Goal: Task Accomplishment & Management: Manage account settings

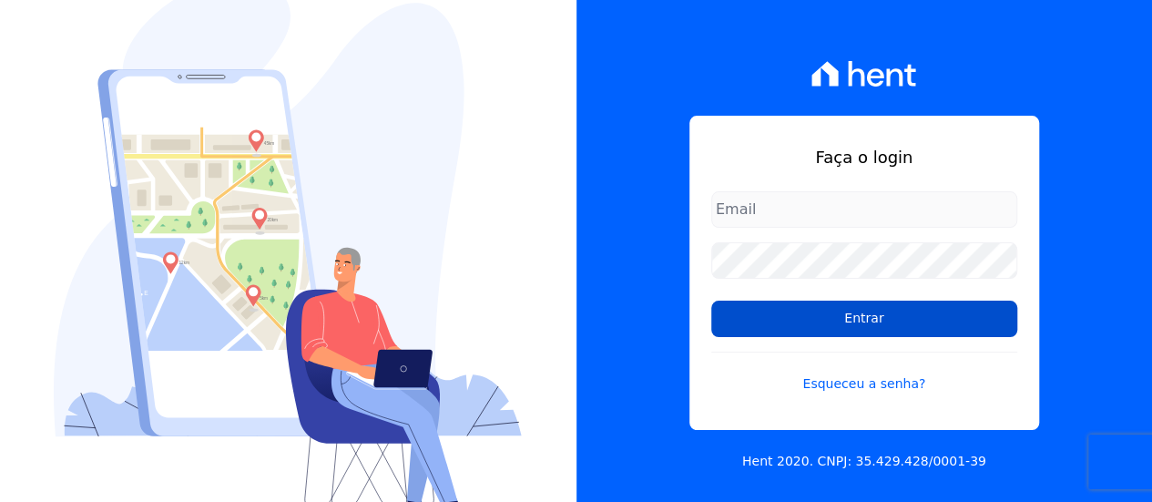
type input "[EMAIL_ADDRESS][DOMAIN_NAME]"
click at [867, 317] on input "Entrar" at bounding box center [864, 318] width 306 height 36
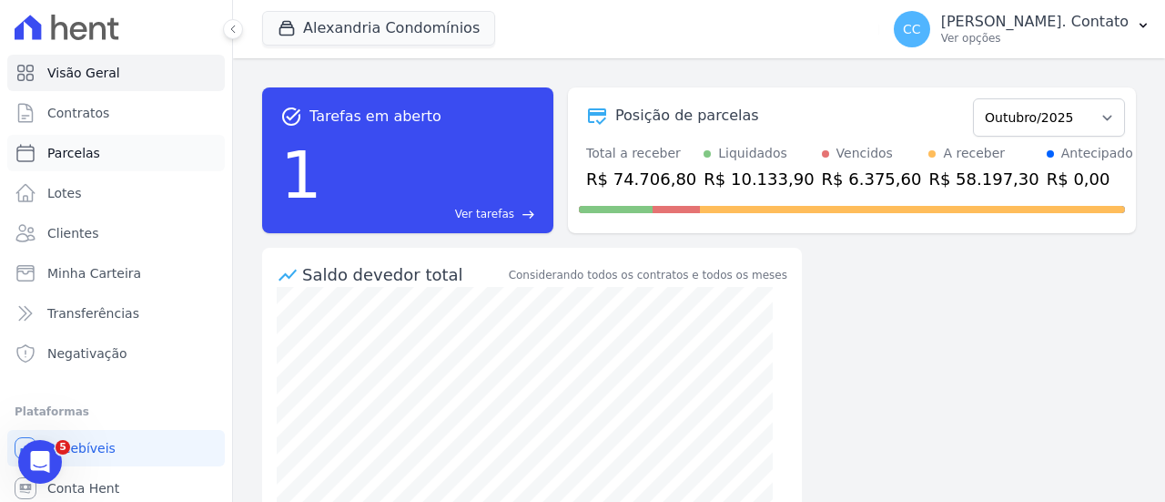
click at [94, 142] on link "Parcelas" at bounding box center [116, 153] width 218 height 36
click at [90, 152] on span "Parcelas" at bounding box center [73, 153] width 53 height 18
select select
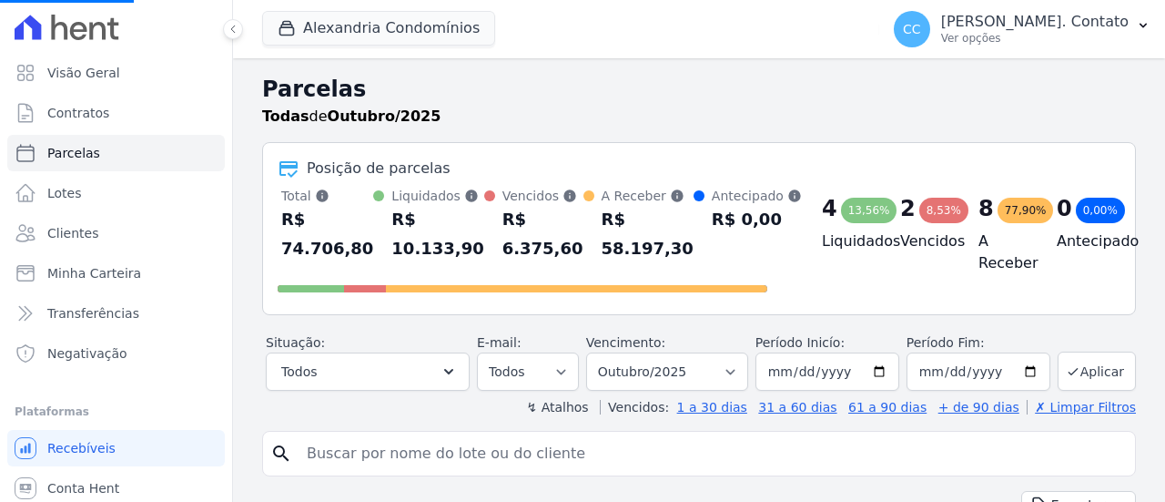
select select
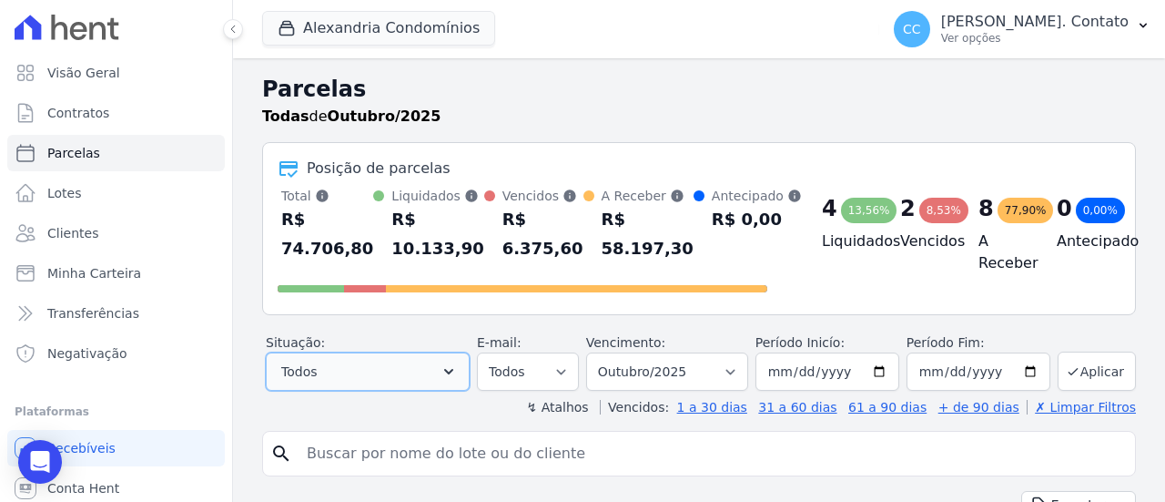
click at [446, 371] on button "Todos" at bounding box center [368, 371] width 204 height 38
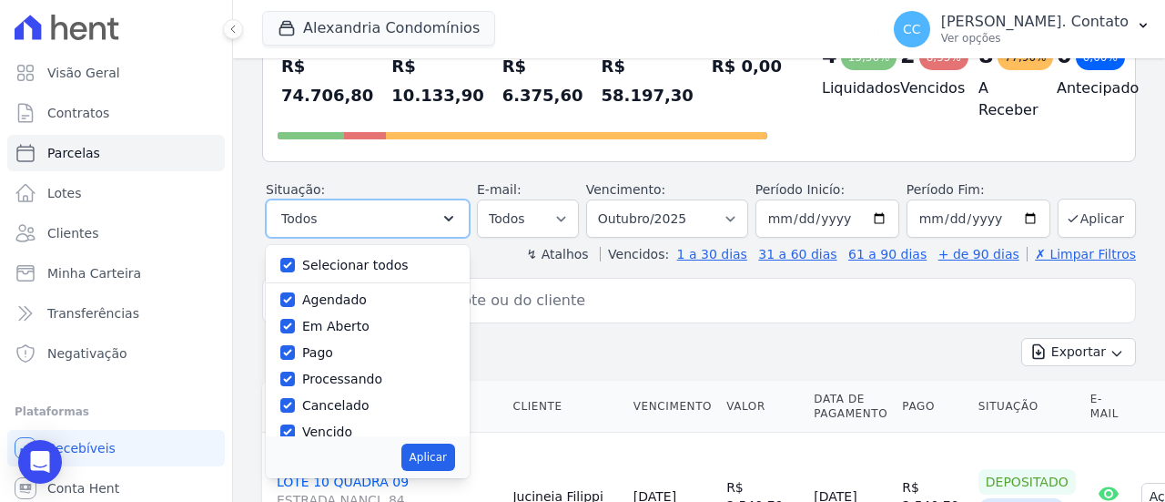
scroll to position [182, 0]
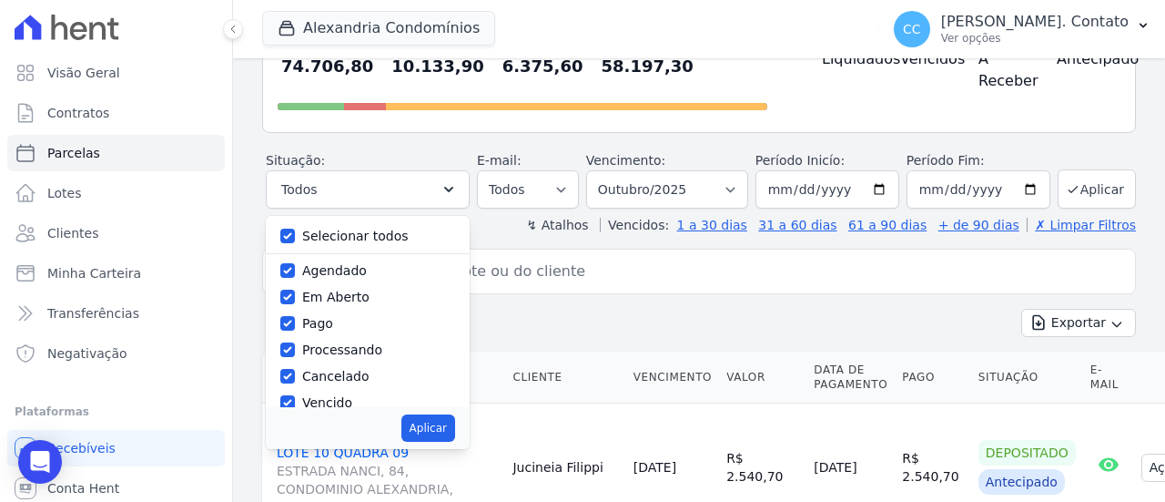
click at [836, 279] on input "search" at bounding box center [712, 271] width 832 height 36
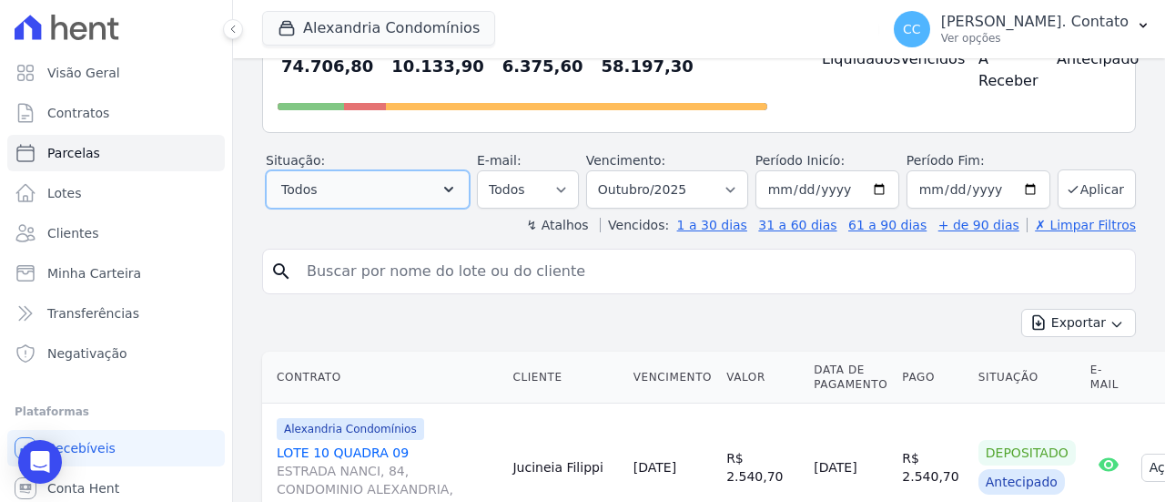
click at [458, 189] on icon "button" at bounding box center [449, 189] width 18 height 18
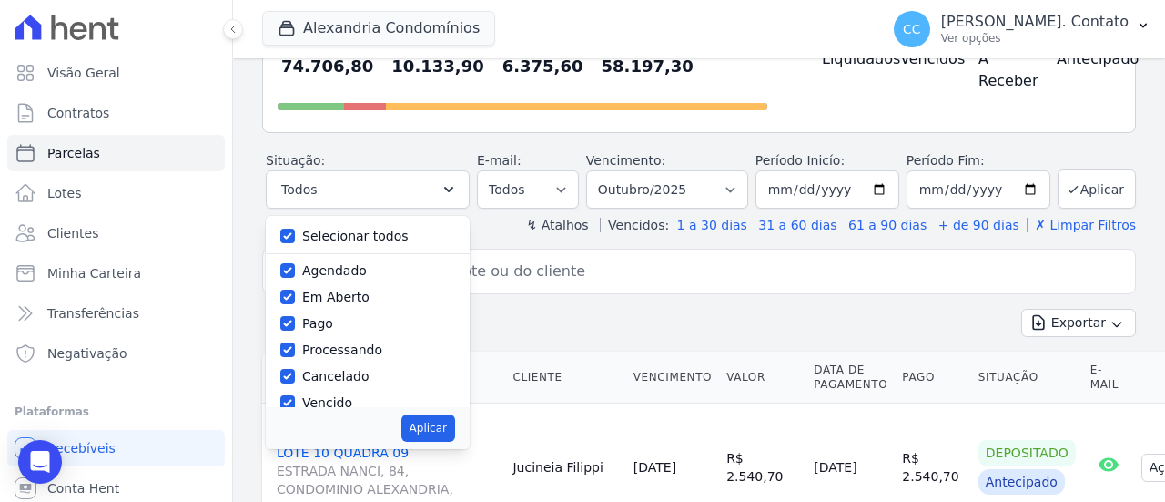
click at [397, 234] on label "Selecionar todos" at bounding box center [355, 236] width 107 height 15
click at [295, 234] on input "Selecionar todos" at bounding box center [287, 236] width 15 height 15
checkbox input "false"
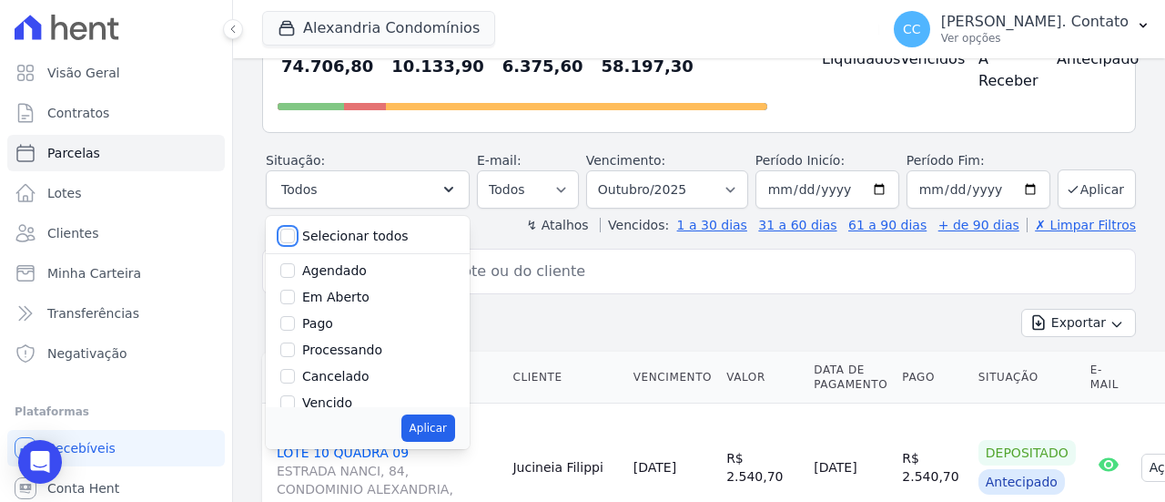
checkbox input "false"
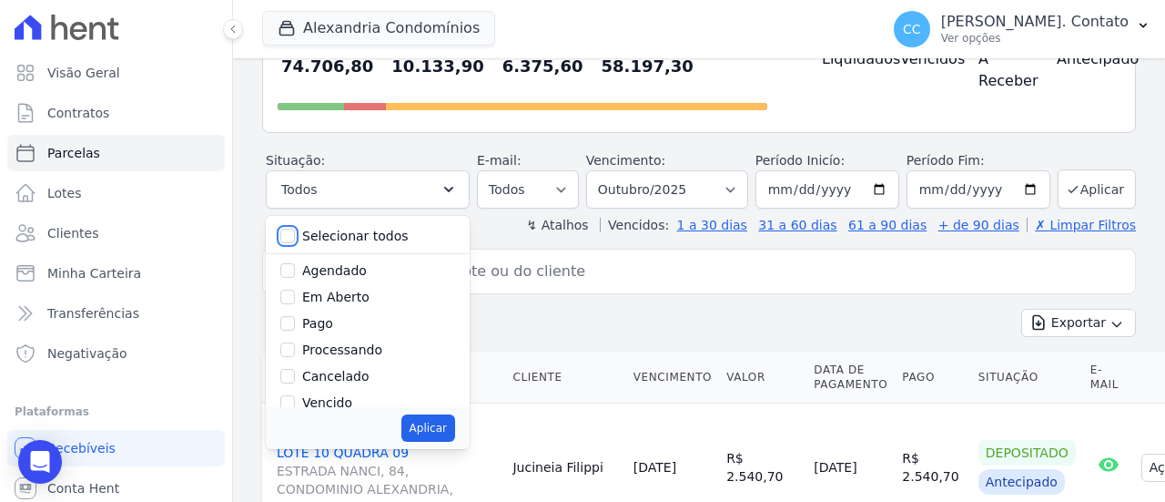
checkbox input "false"
click at [318, 327] on label "Pago" at bounding box center [317, 323] width 31 height 15
click at [295, 327] on input "Pago" at bounding box center [287, 323] width 15 height 15
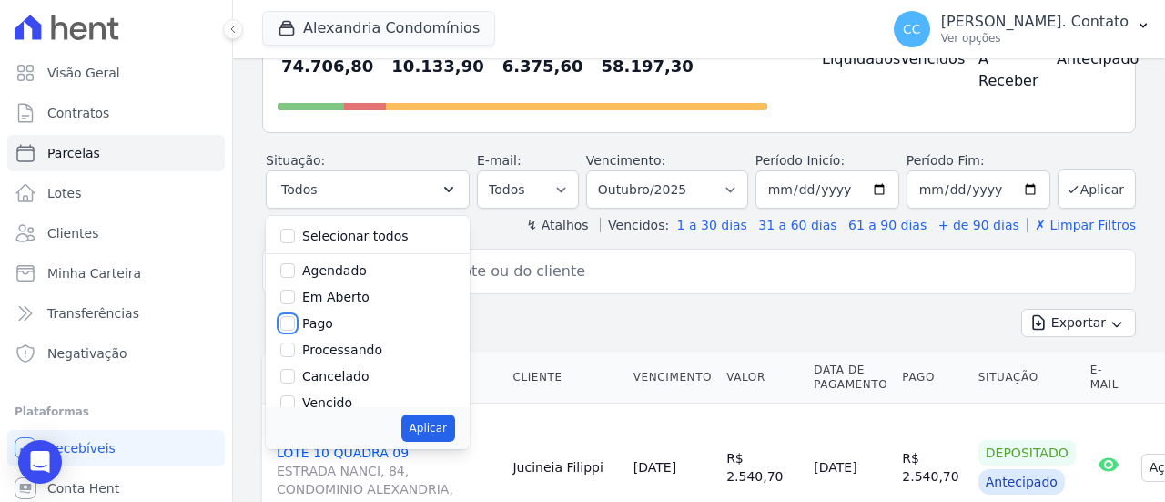
checkbox input "true"
click at [1094, 192] on button "Aplicar" at bounding box center [1097, 188] width 78 height 39
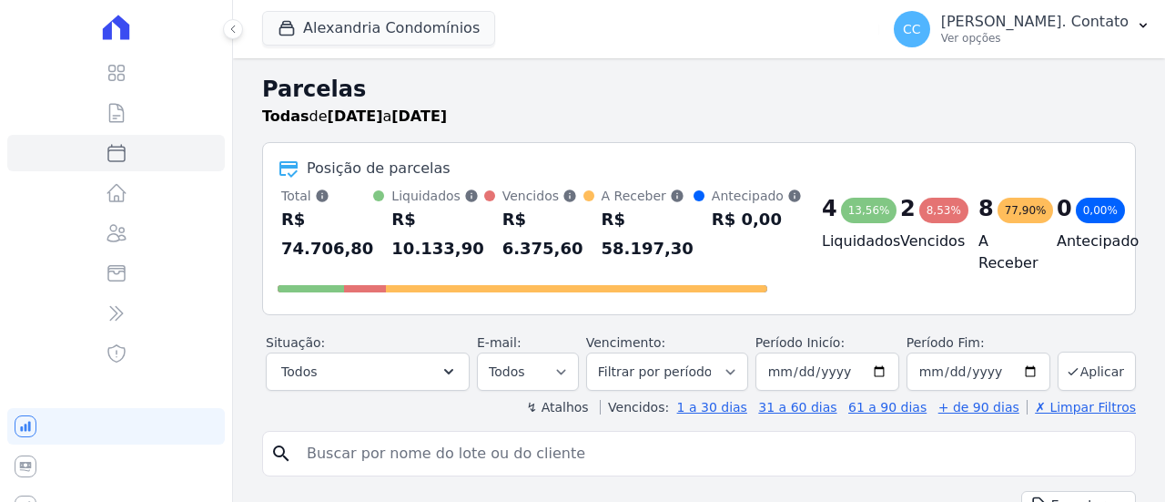
select select
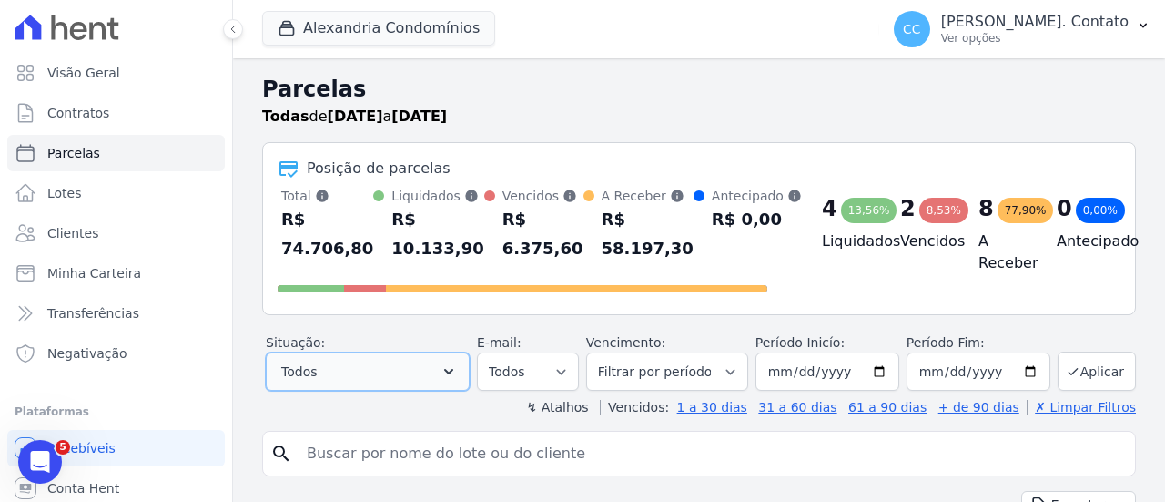
click at [457, 382] on button "Todos" at bounding box center [368, 371] width 204 height 38
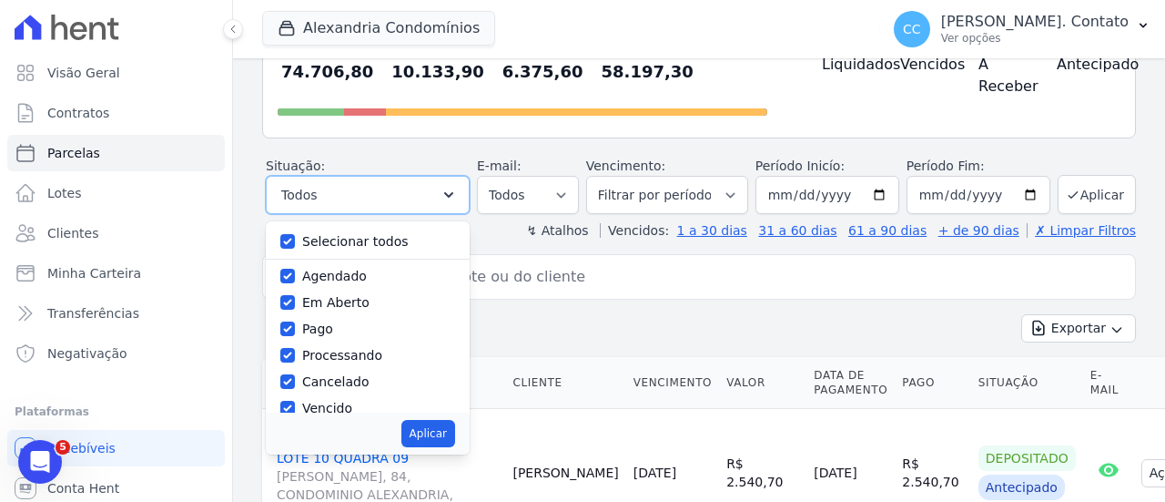
scroll to position [182, 0]
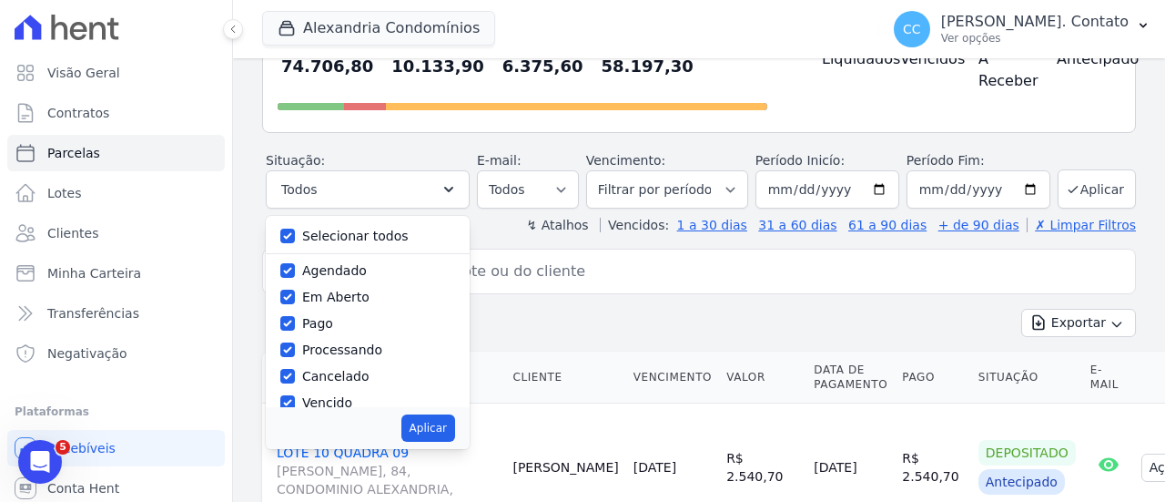
click at [392, 229] on label "Selecionar todos" at bounding box center [355, 236] width 107 height 15
click at [295, 229] on input "Selecionar todos" at bounding box center [287, 236] width 15 height 15
checkbox input "false"
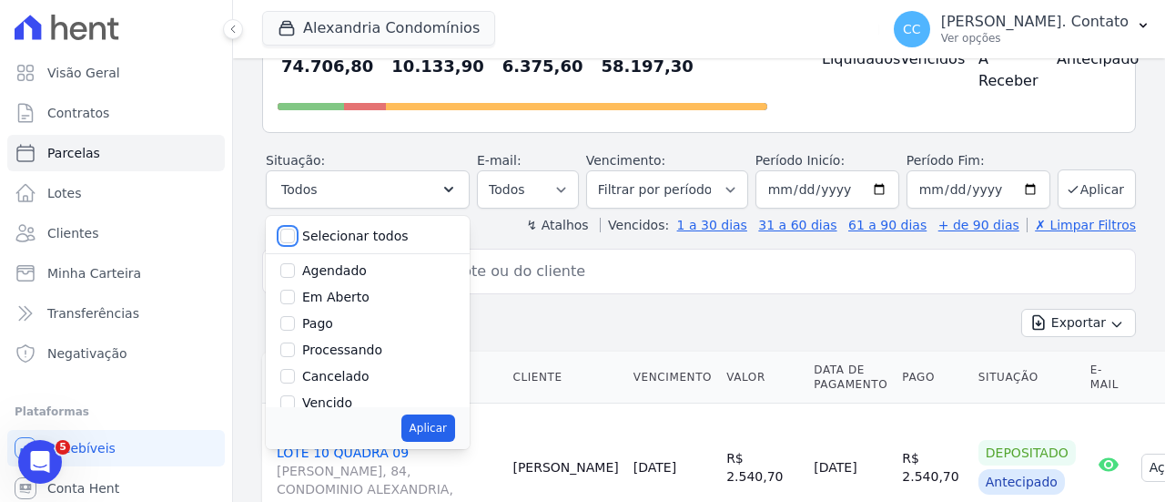
checkbox input "false"
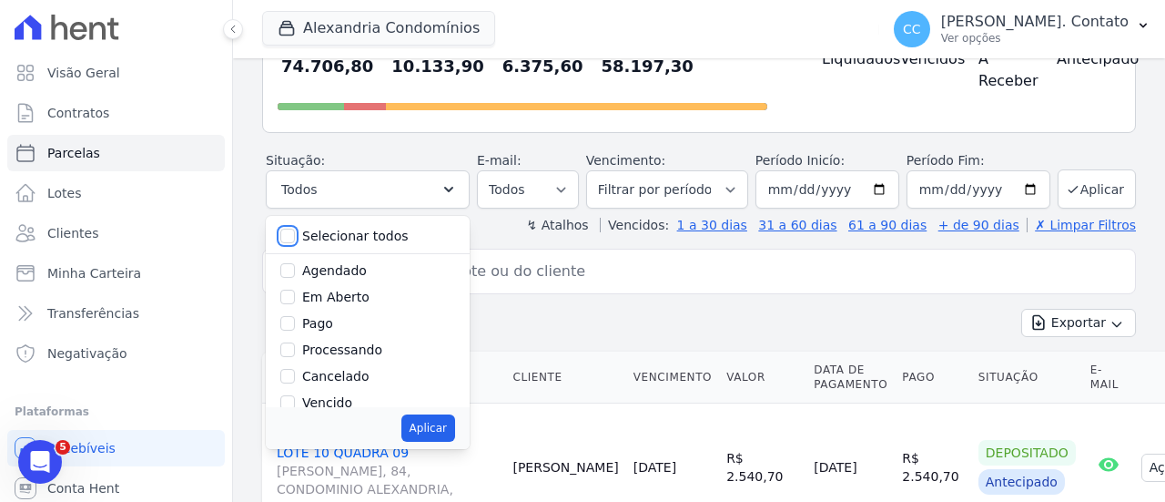
checkbox input "false"
click at [364, 297] on label "Em Aberto" at bounding box center [335, 297] width 67 height 15
click at [295, 297] on input "Em Aberto" at bounding box center [287, 297] width 15 height 15
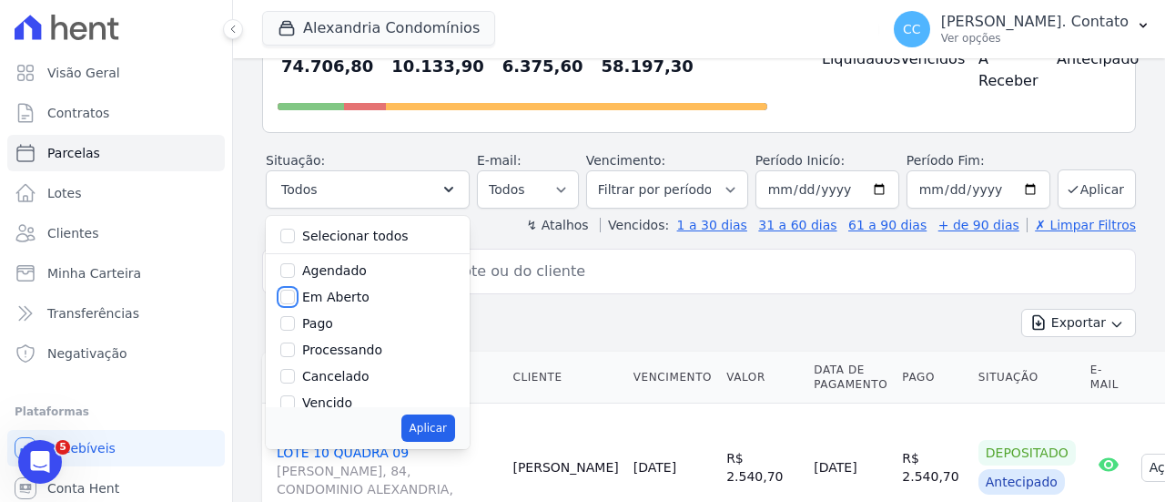
checkbox input "true"
click at [931, 288] on div "search" at bounding box center [699, 272] width 874 height 46
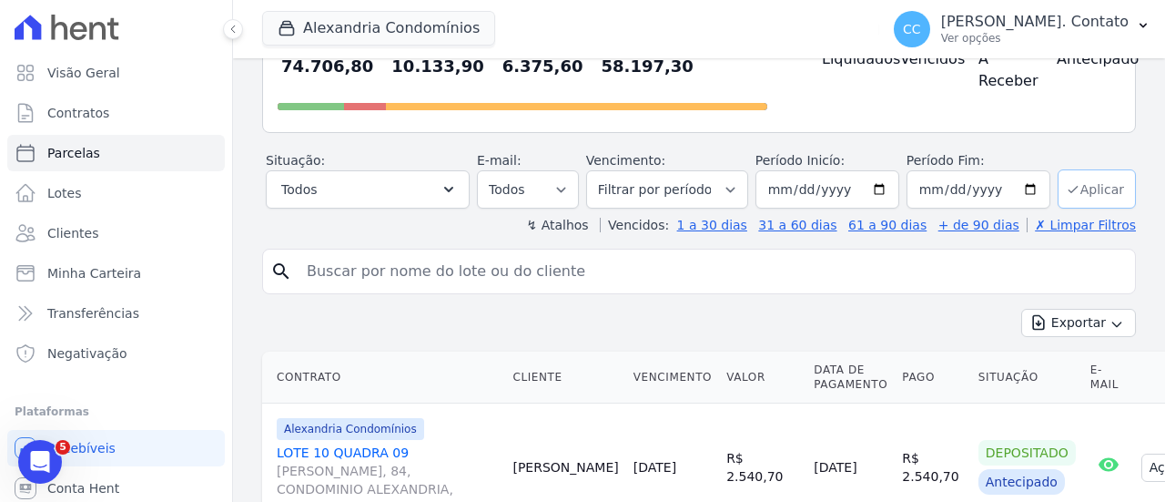
click at [1078, 190] on button "Aplicar" at bounding box center [1097, 188] width 78 height 39
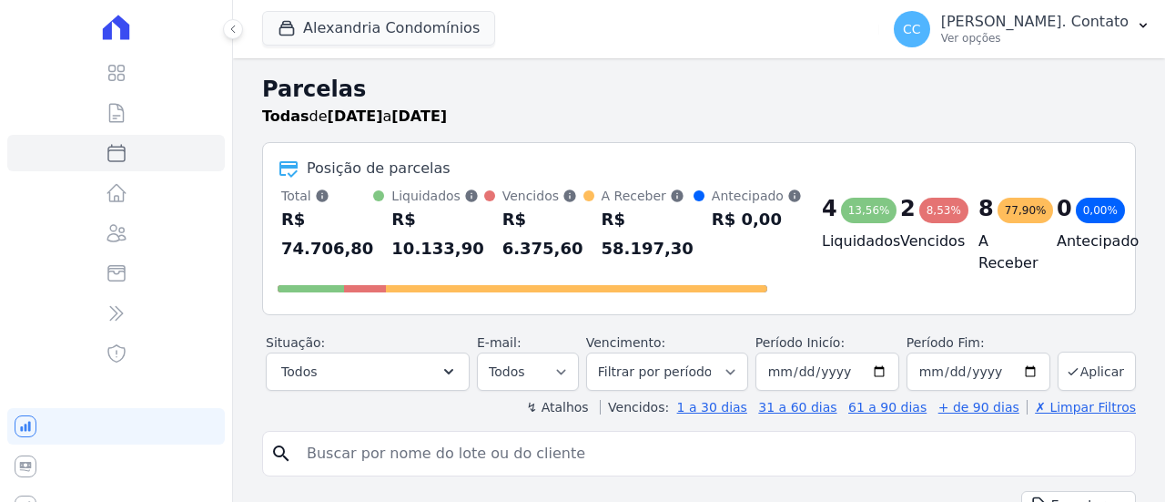
select select
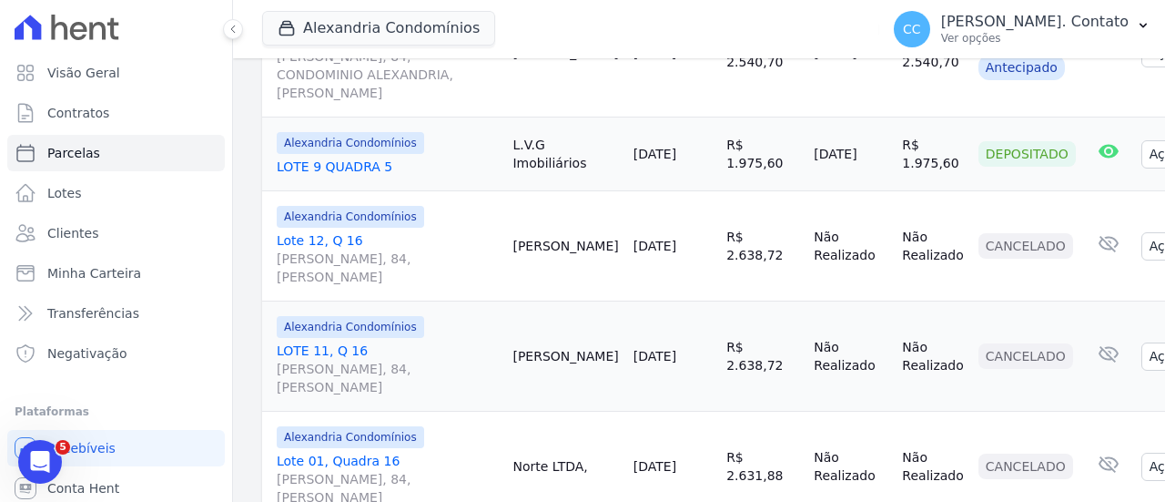
scroll to position [383, 0]
